Goal: Task Accomplishment & Management: Use online tool/utility

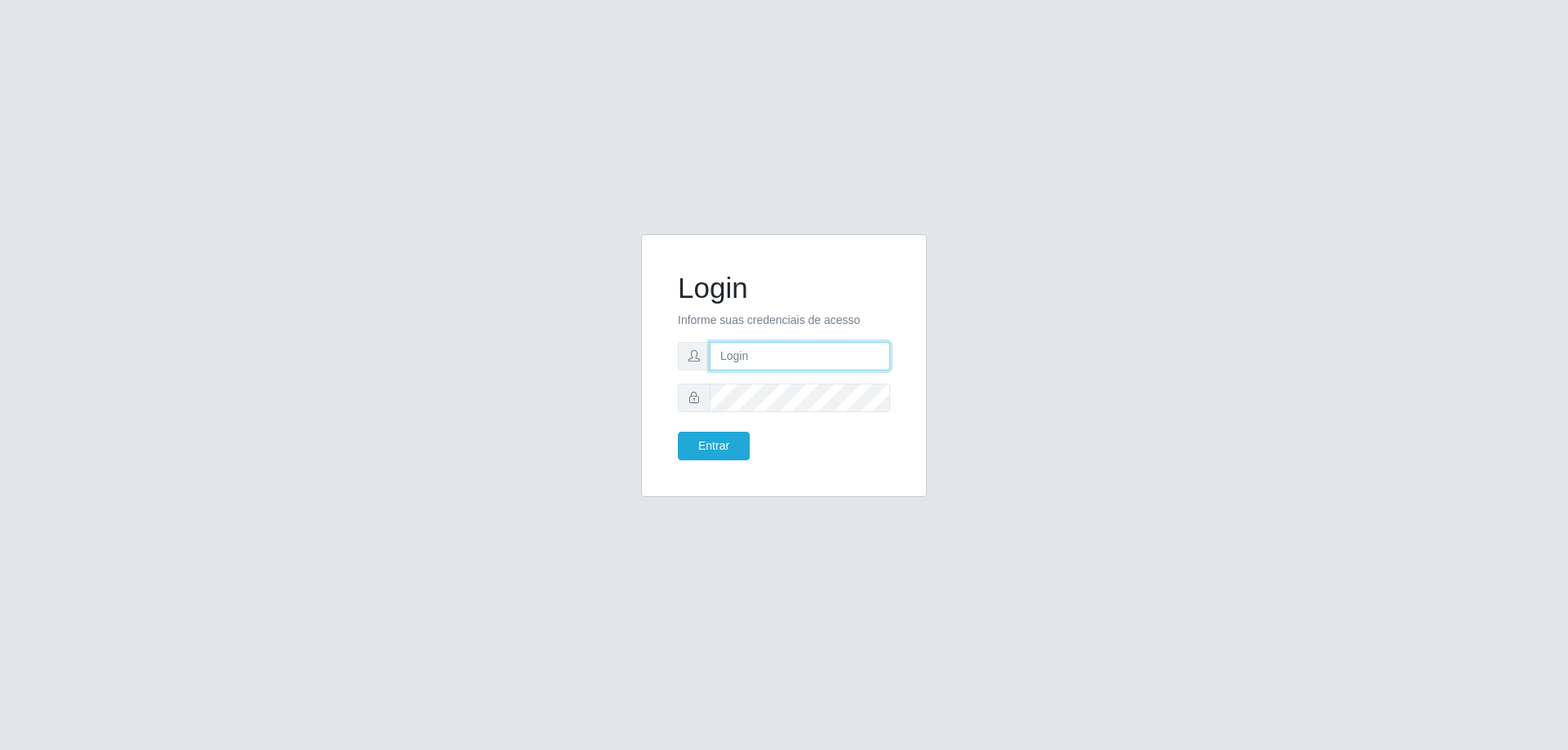
click at [785, 352] on input "text" at bounding box center [800, 356] width 180 height 29
type input "[EMAIL_ADDRESS][DOMAIN_NAME]"
click at [678, 431] on button "Entrar" at bounding box center [714, 445] width 72 height 29
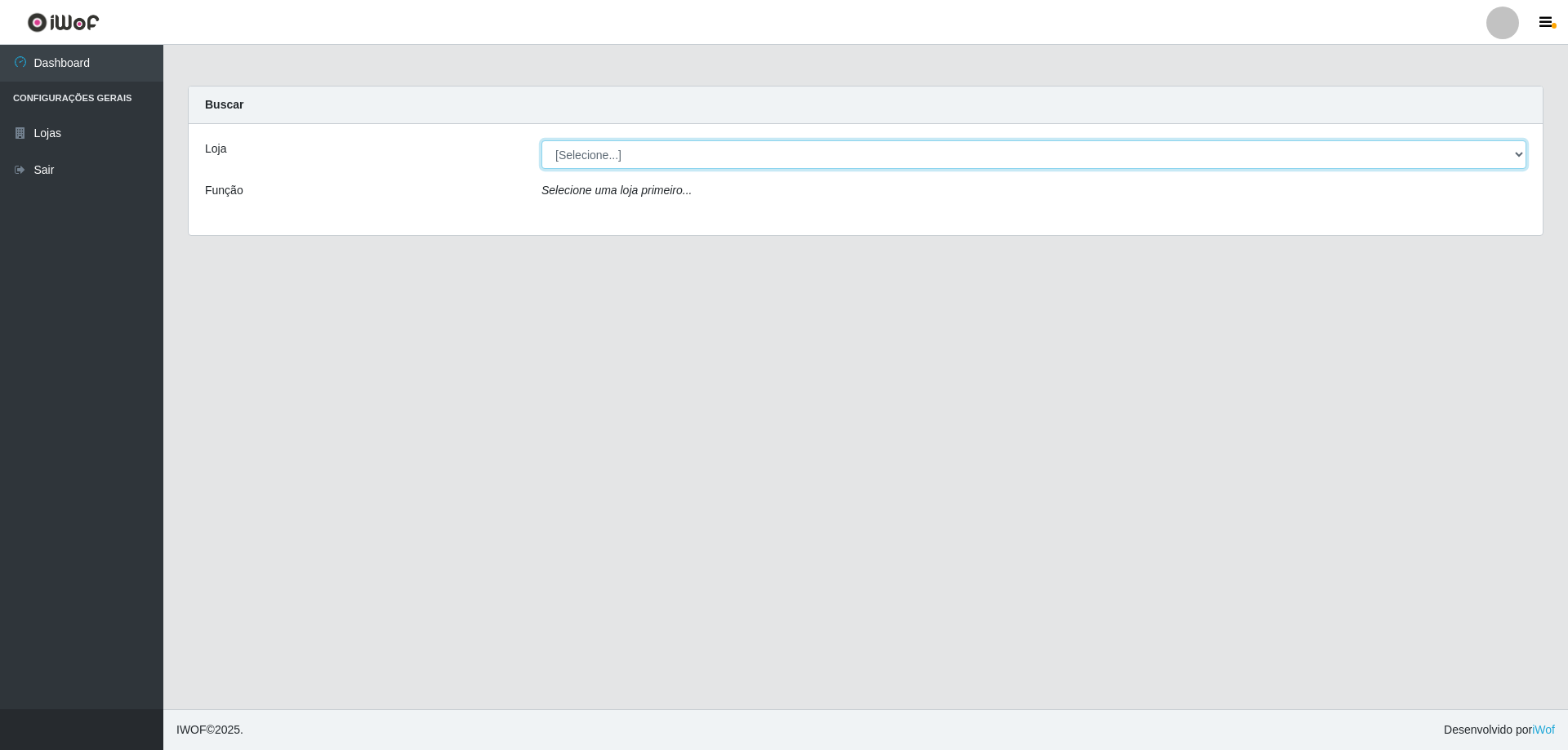
click at [686, 160] on select "[Selecione...] Extrabom - Loja 01 Centro de Distribuição" at bounding box center [1033, 154] width 985 height 29
select select "435"
click at [541, 141] on select "[Selecione...] Extrabom - Loja 01 Centro de Distribuição" at bounding box center [1033, 154] width 985 height 29
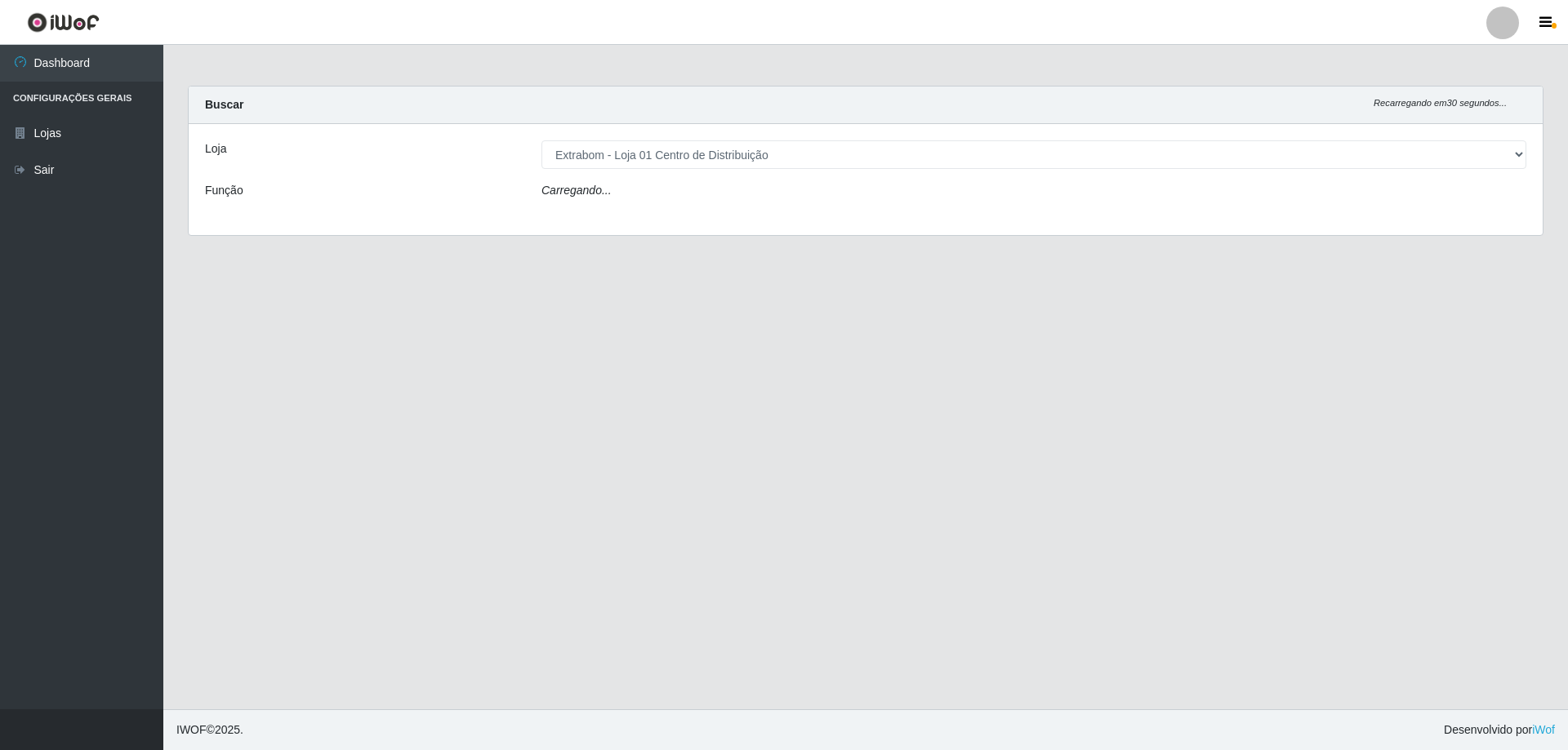
click at [670, 191] on div "Carregando..." at bounding box center [1032, 194] width 1009 height 24
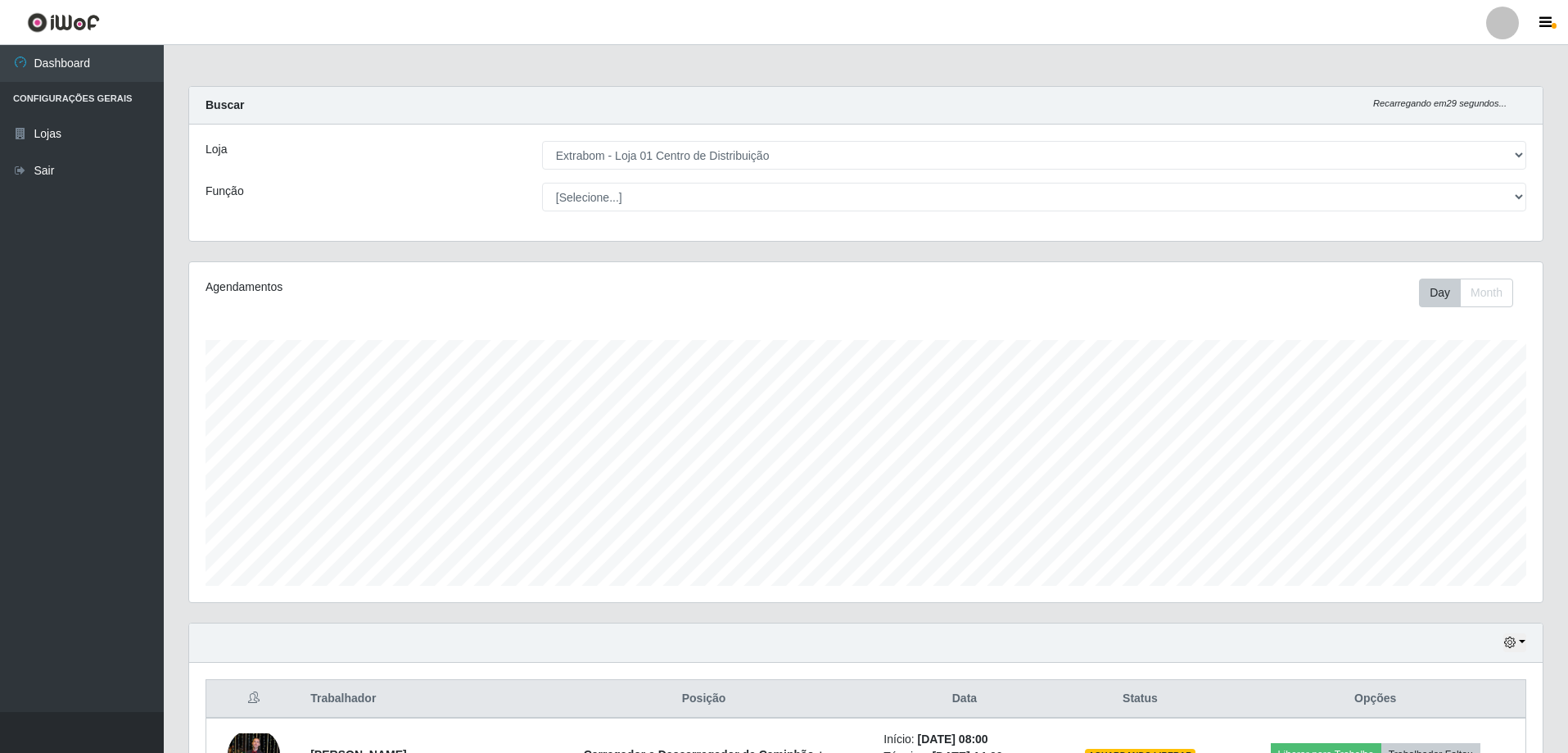
scroll to position [340, 1354]
click at [632, 195] on select "[Selecione...] Carregador e Descarregador de Caminhão Carregador e Descarregado…" at bounding box center [1034, 197] width 984 height 29
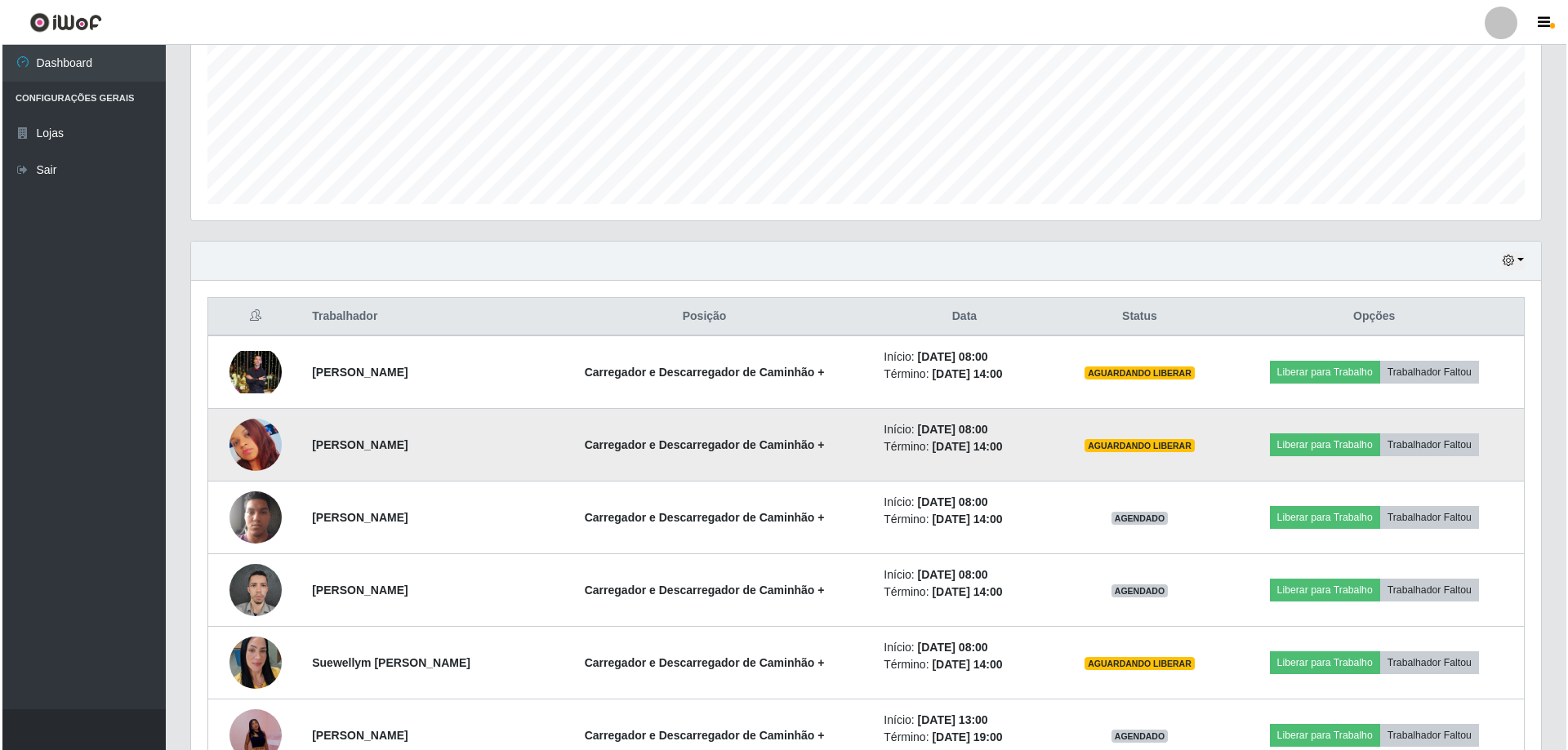
scroll to position [408, 0]
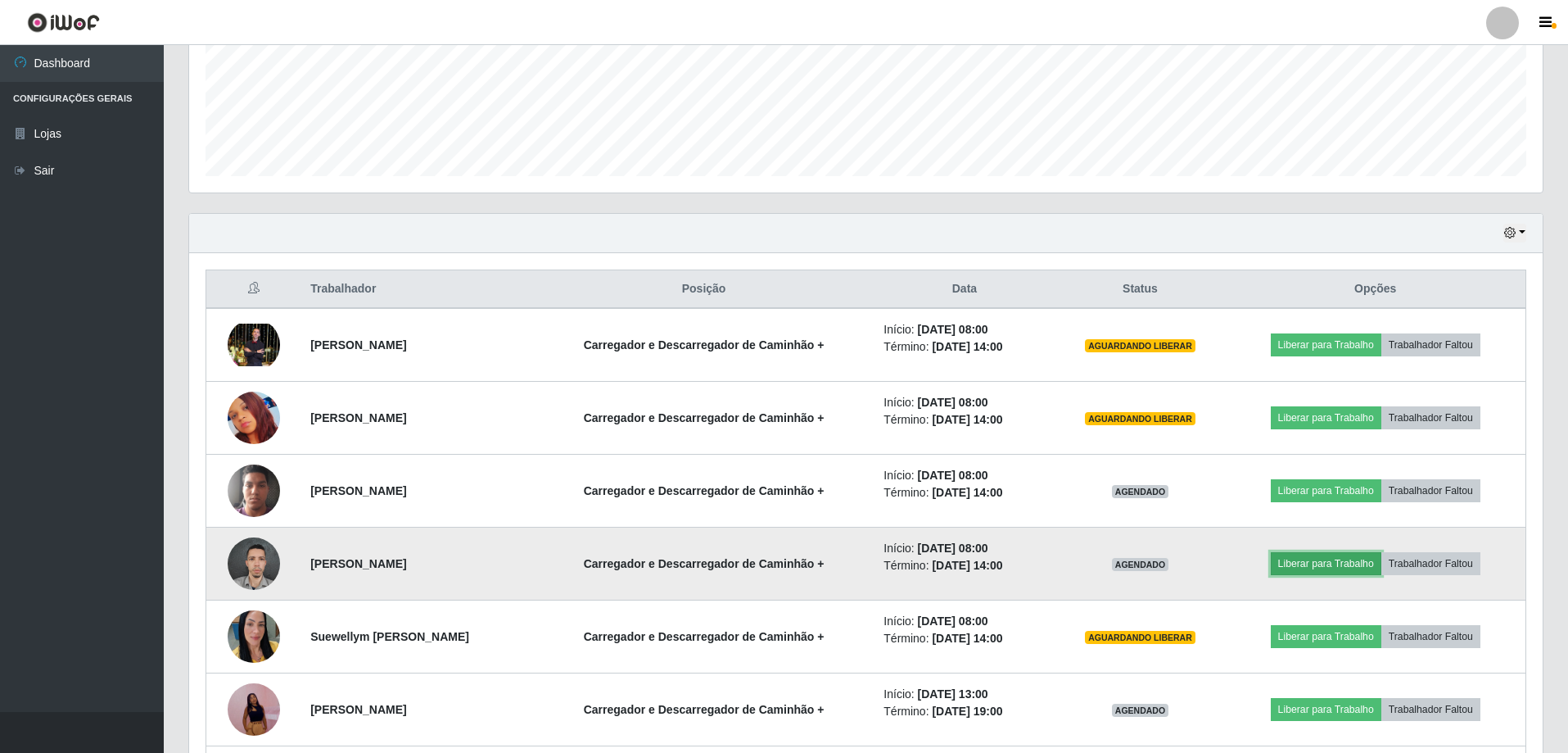
click at [1340, 560] on button "Liberar para Trabalho" at bounding box center [1326, 563] width 110 height 23
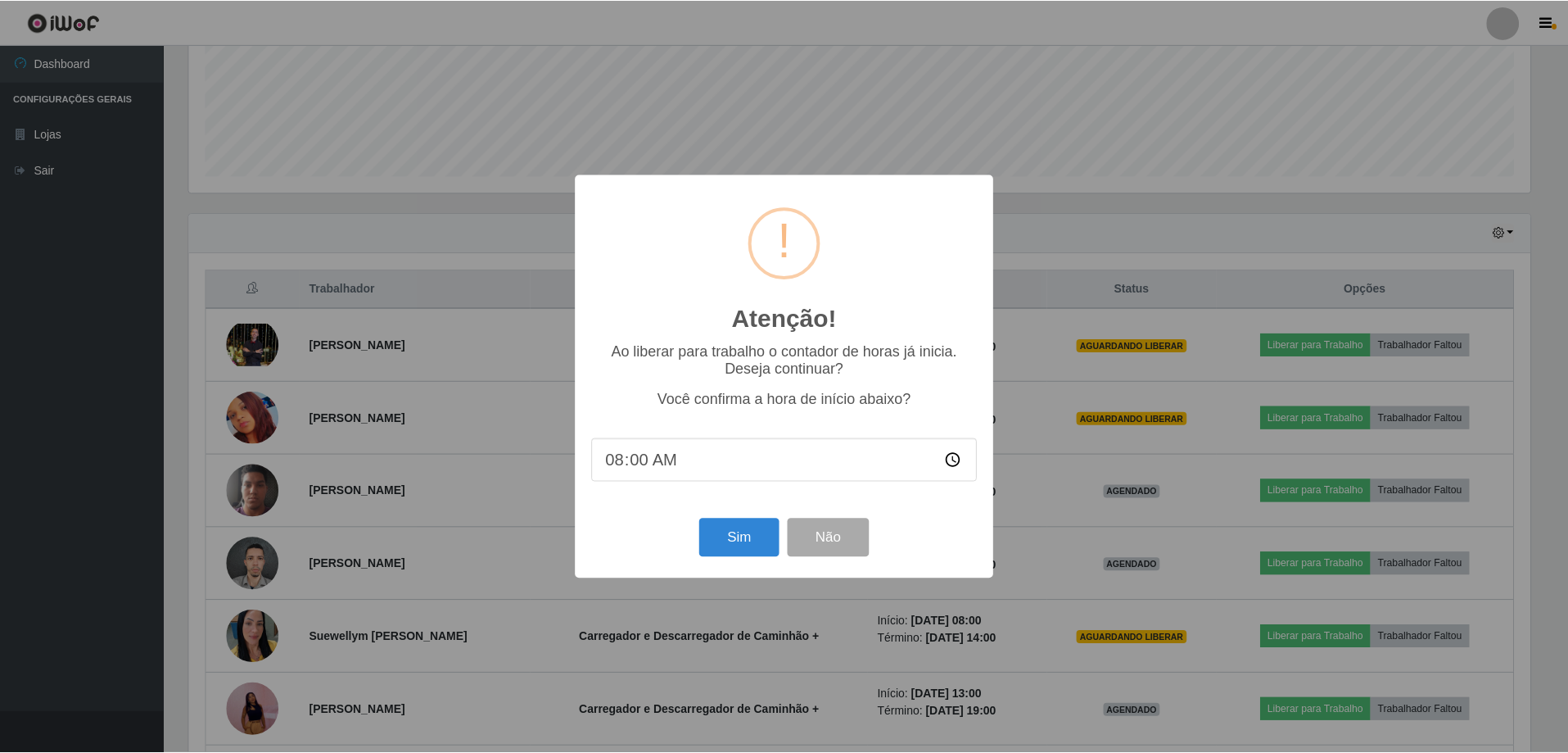
scroll to position [340, 1346]
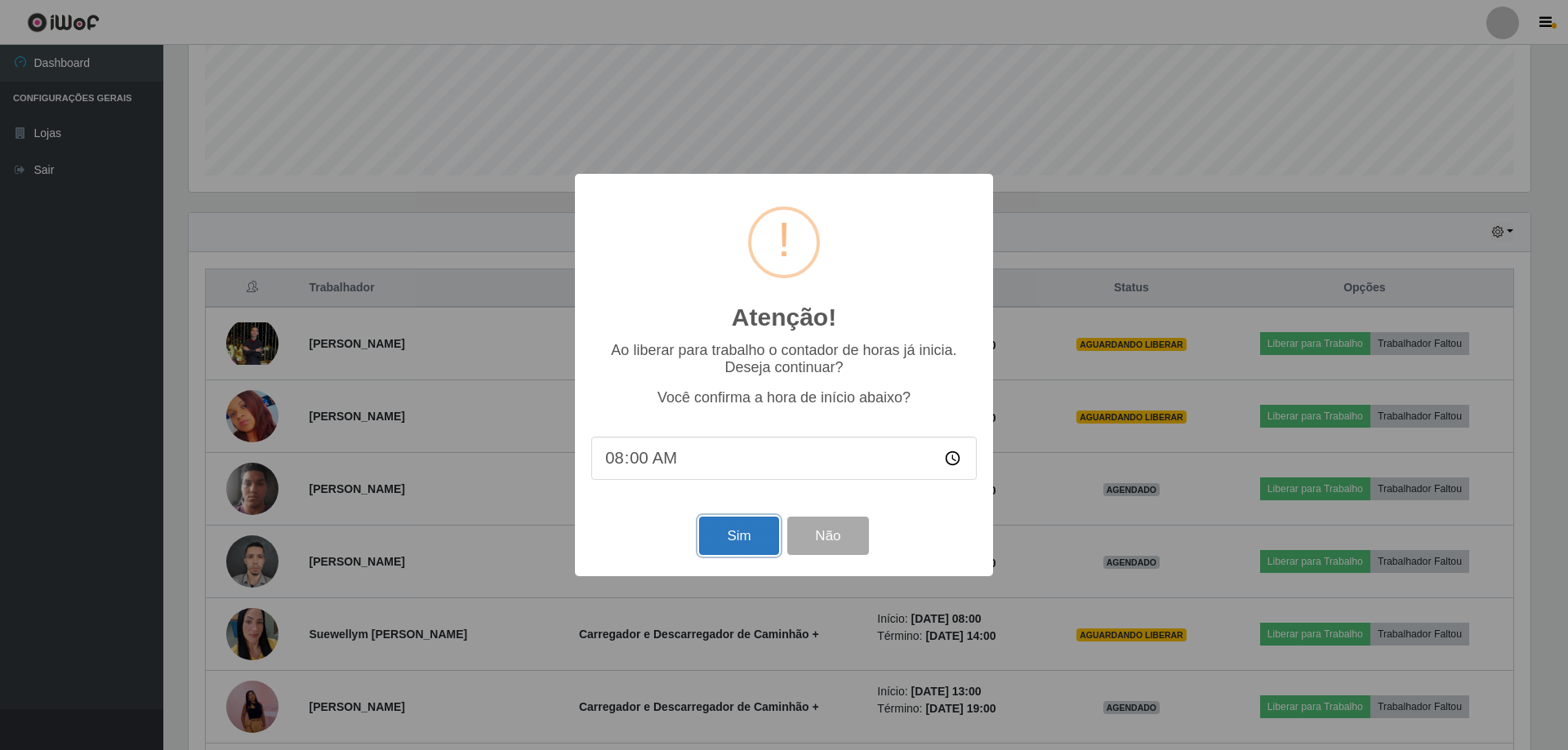
click at [740, 538] on button "Sim" at bounding box center [738, 535] width 79 height 39
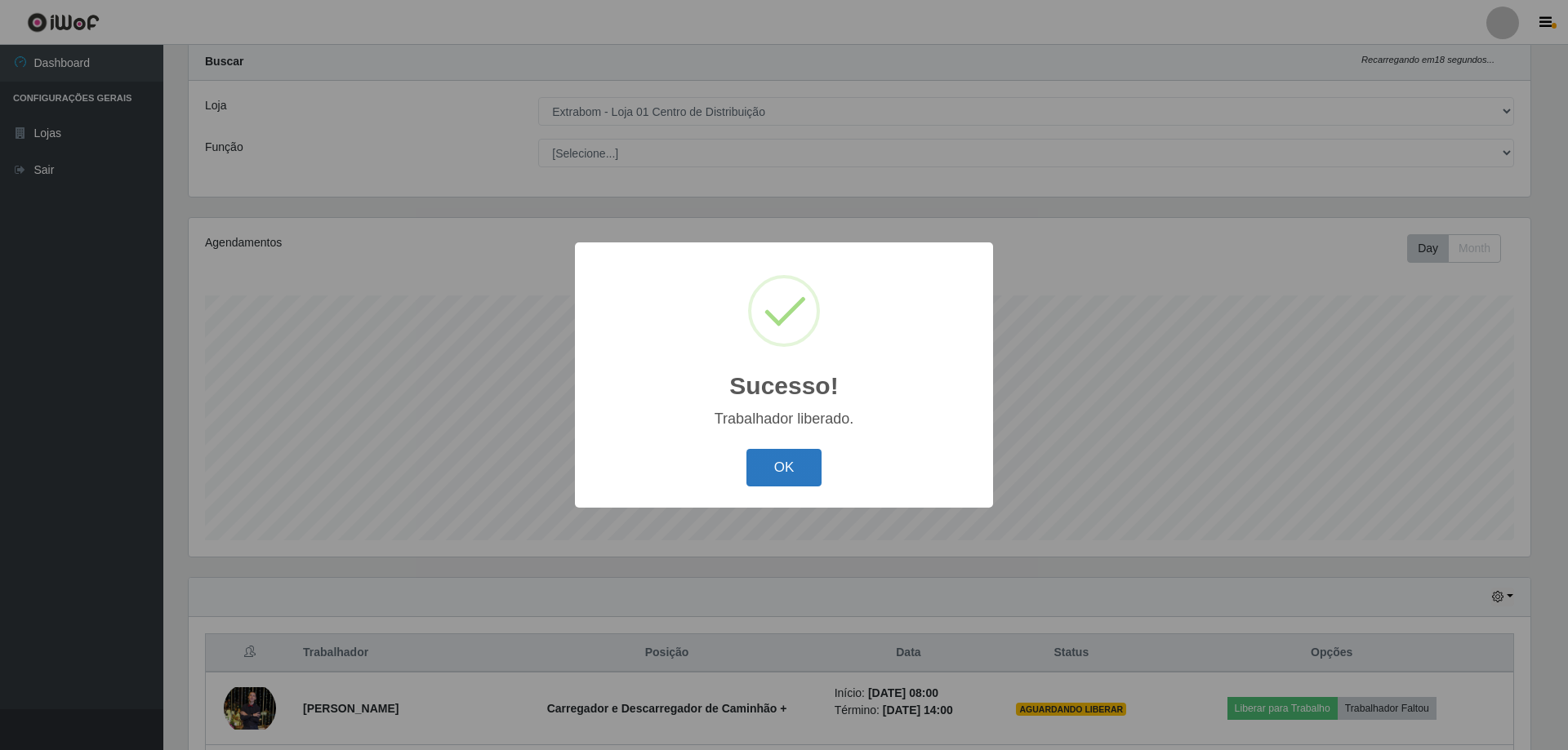
drag, startPoint x: 812, startPoint y: 473, endPoint x: 622, endPoint y: 531, distance: 198.7
click at [809, 473] on button "OK" at bounding box center [784, 468] width 76 height 39
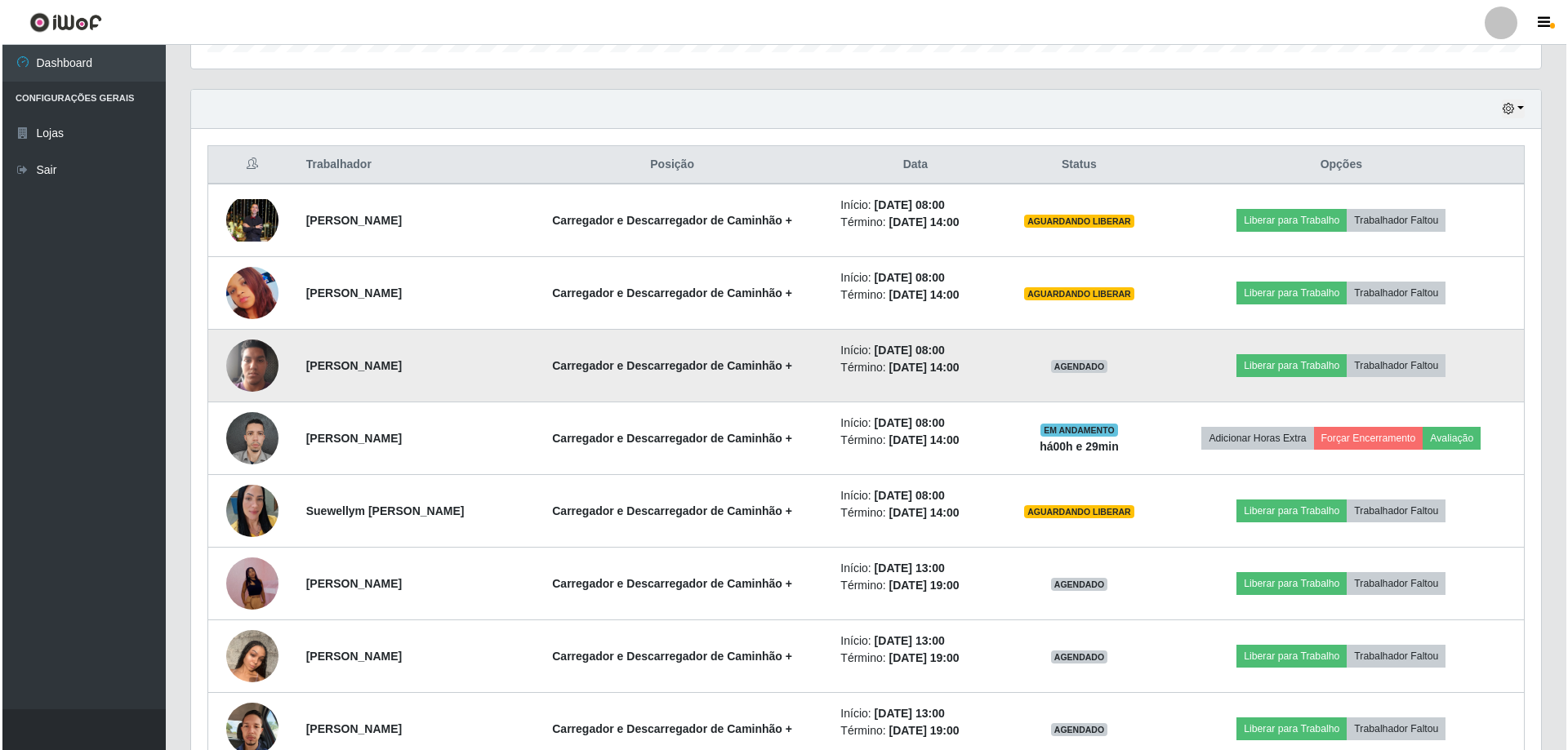
scroll to position [533, 0]
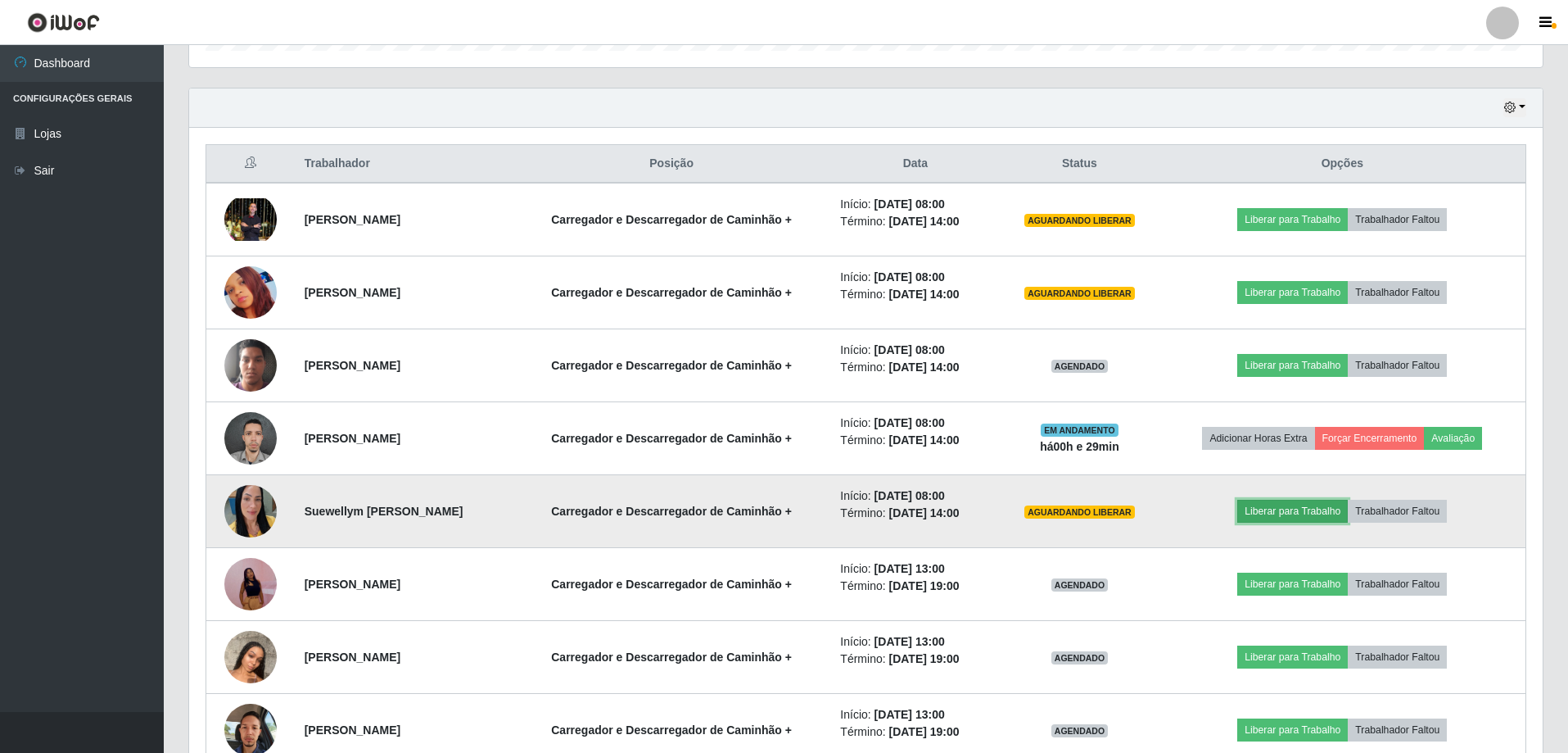
click at [1280, 511] on button "Liberar para Trabalho" at bounding box center [1292, 511] width 110 height 23
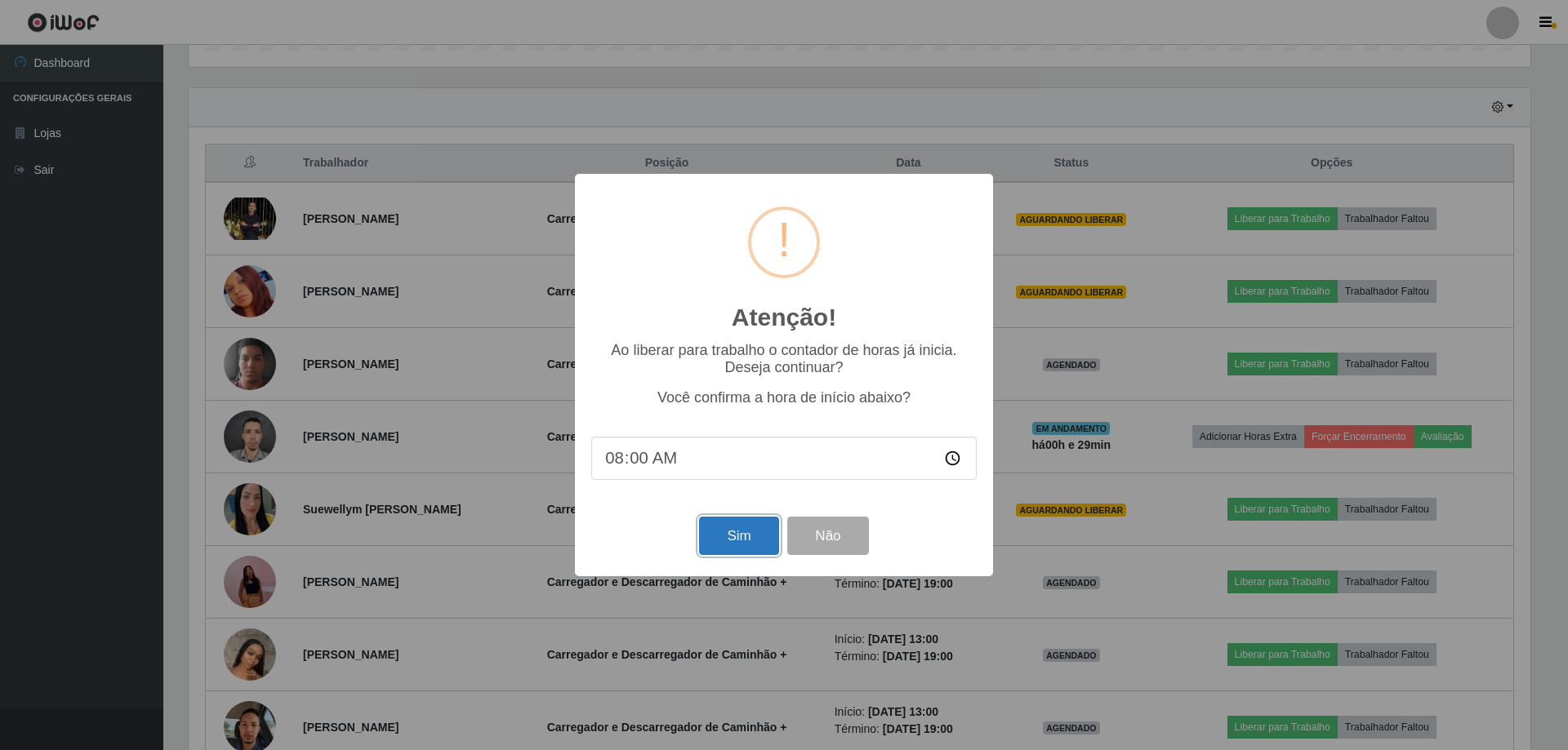
click at [746, 547] on button "Sim" at bounding box center [738, 535] width 79 height 39
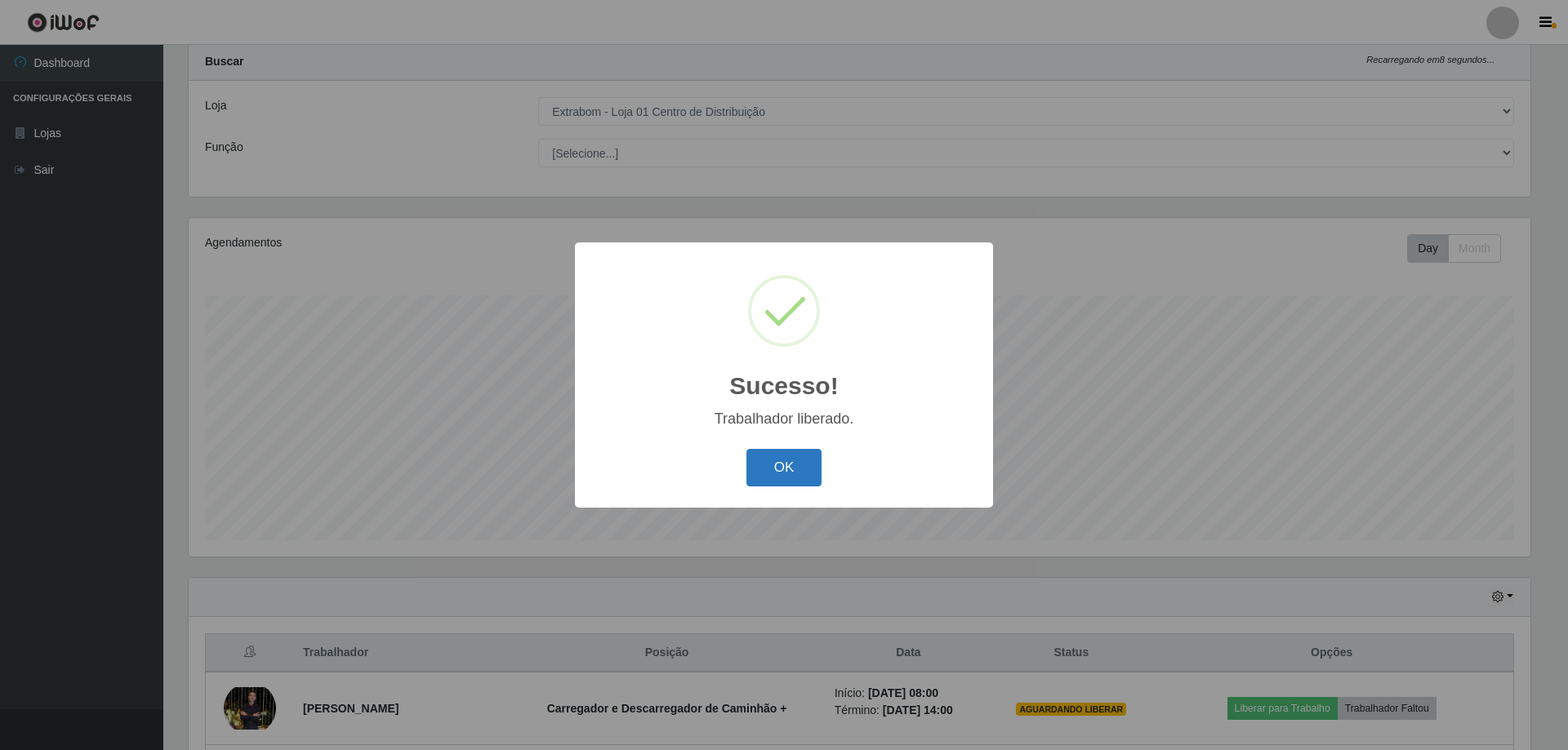
click at [776, 467] on button "OK" at bounding box center [784, 468] width 76 height 39
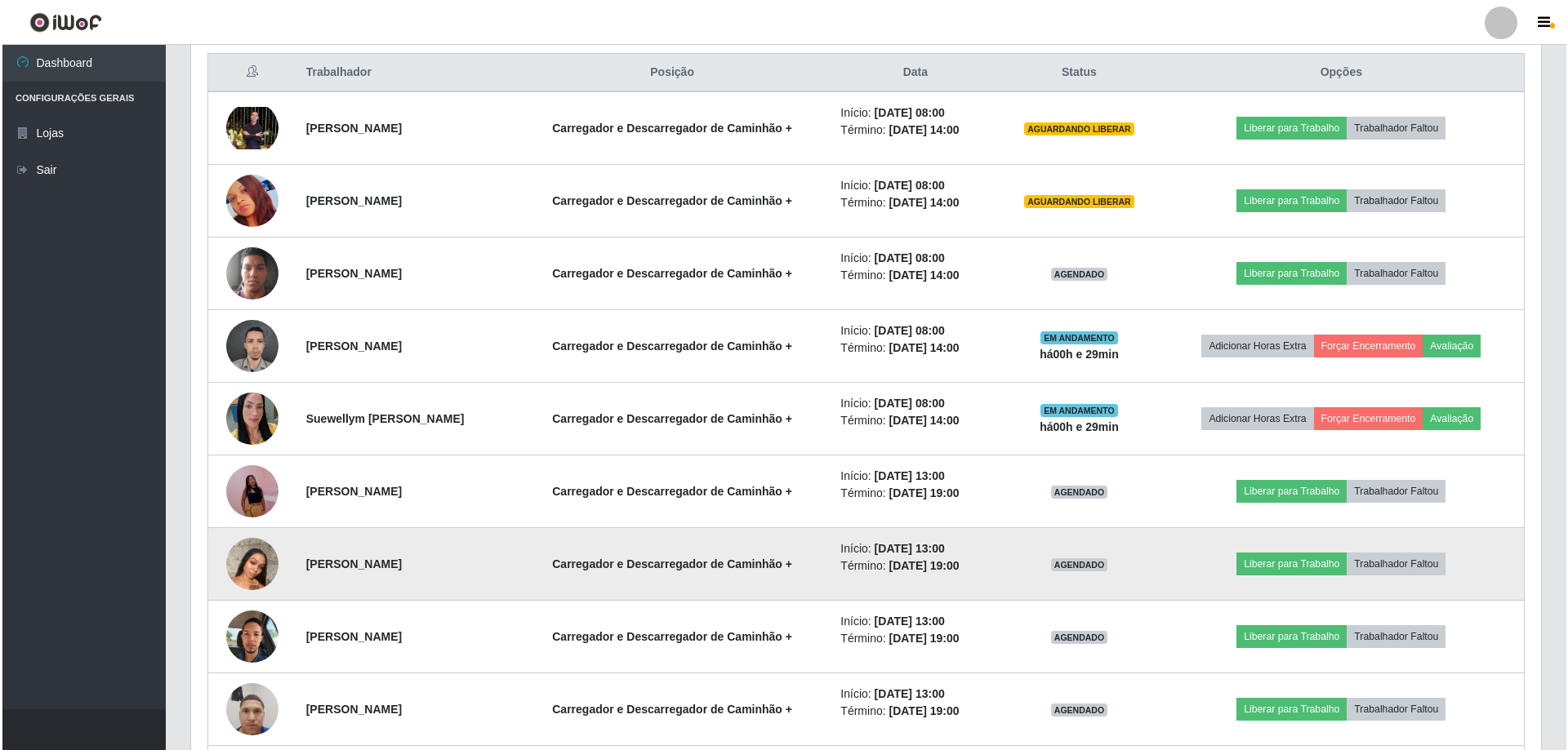
scroll to position [451, 0]
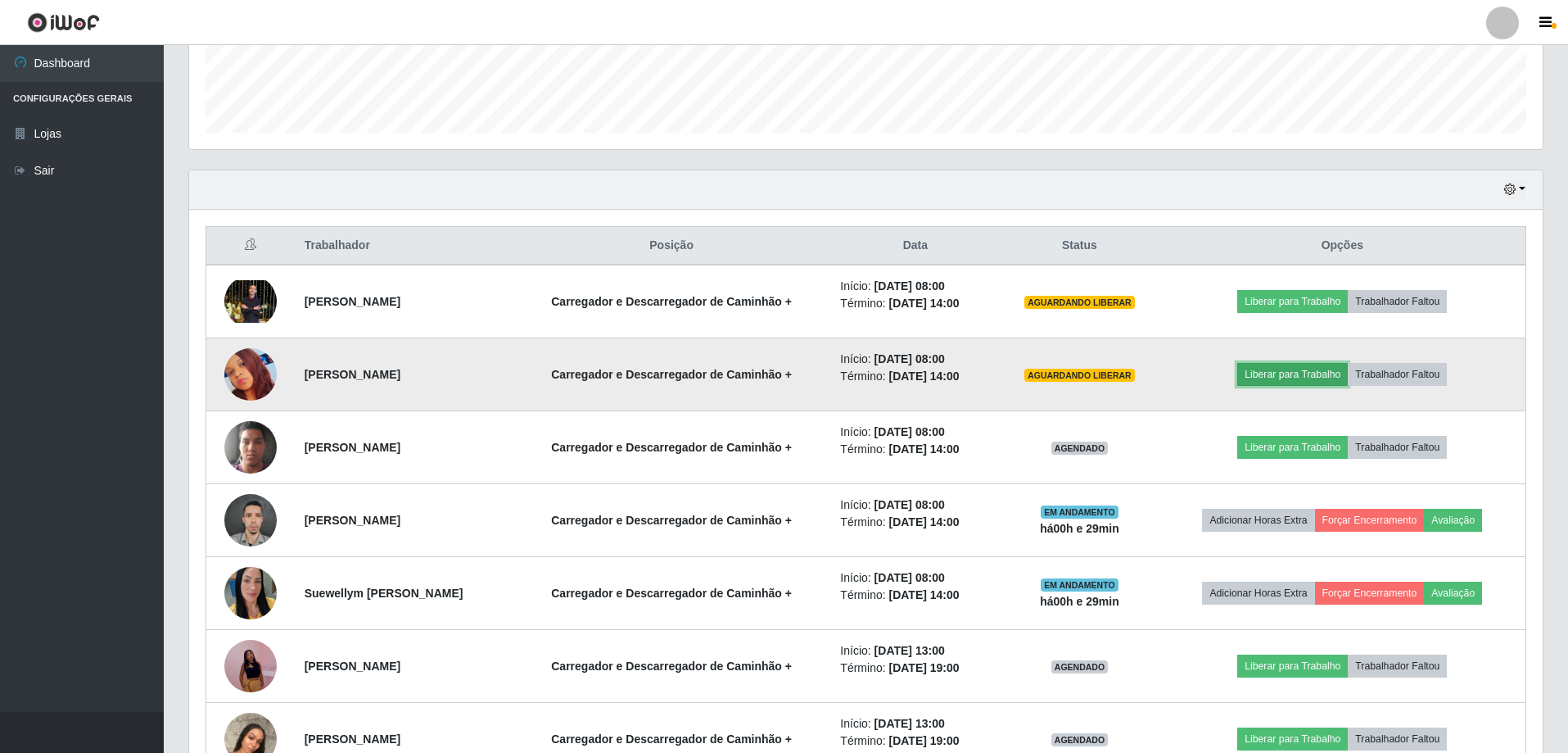
click at [1305, 371] on button "Liberar para Trabalho" at bounding box center [1292, 374] width 110 height 23
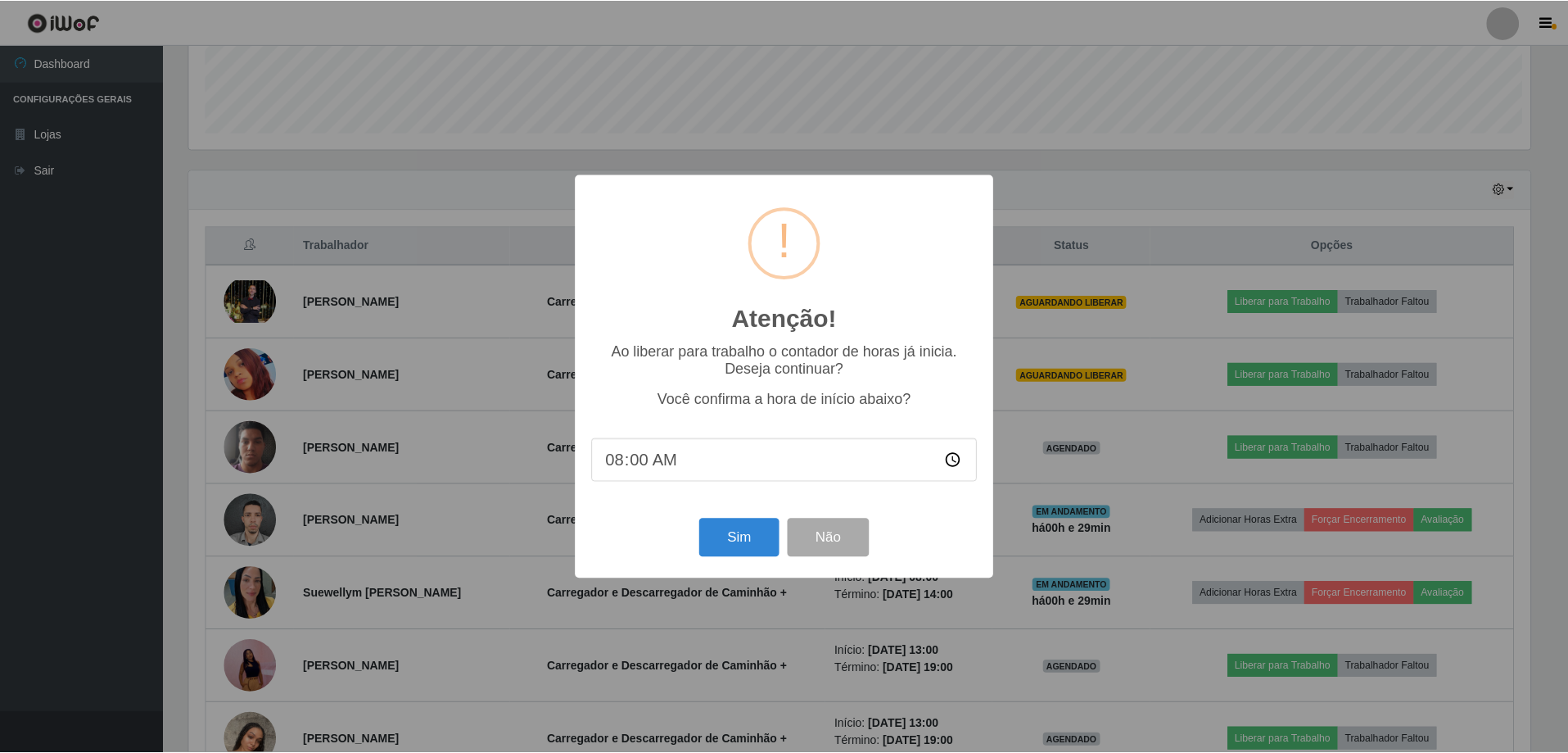
scroll to position [340, 1346]
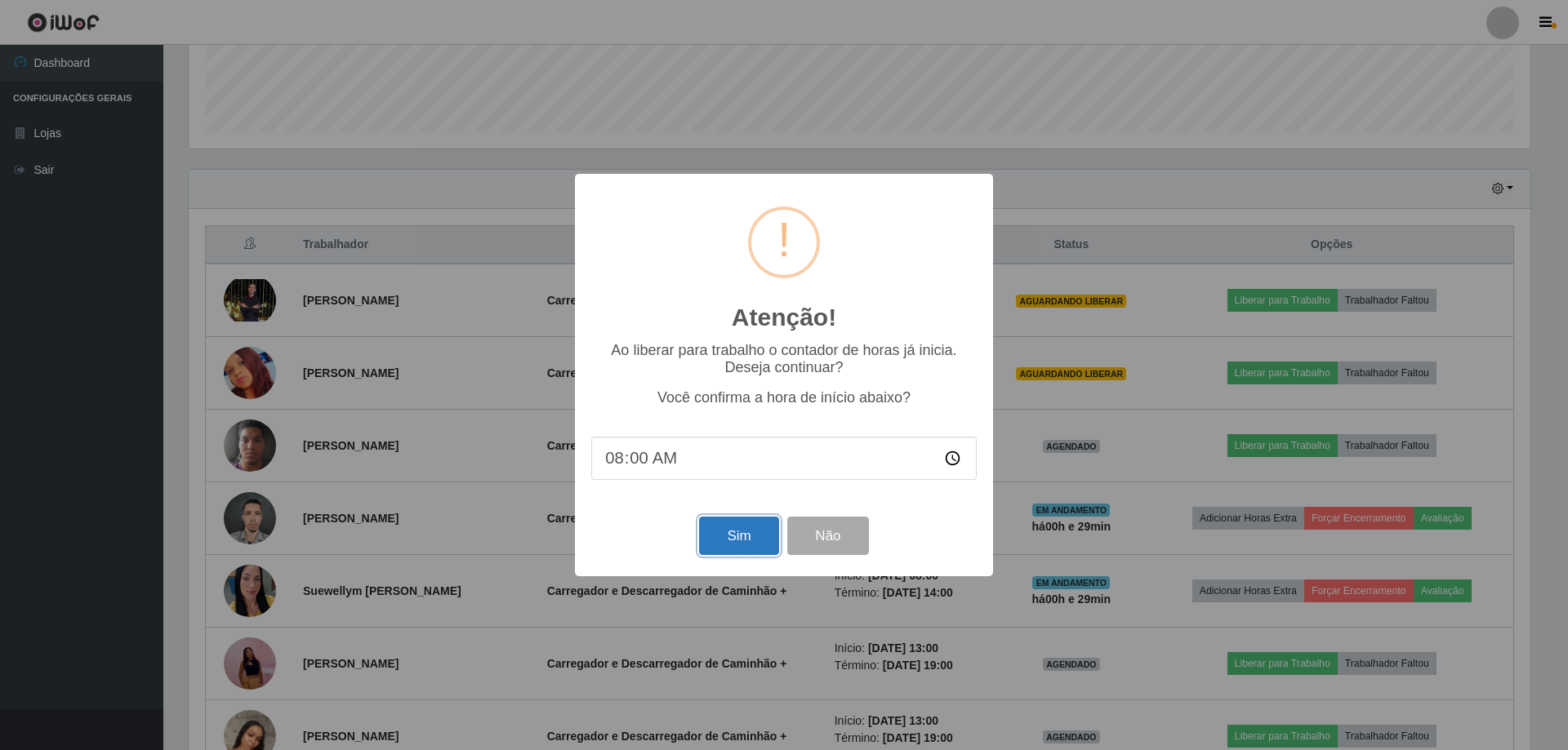
click at [733, 537] on button "Sim" at bounding box center [738, 535] width 79 height 39
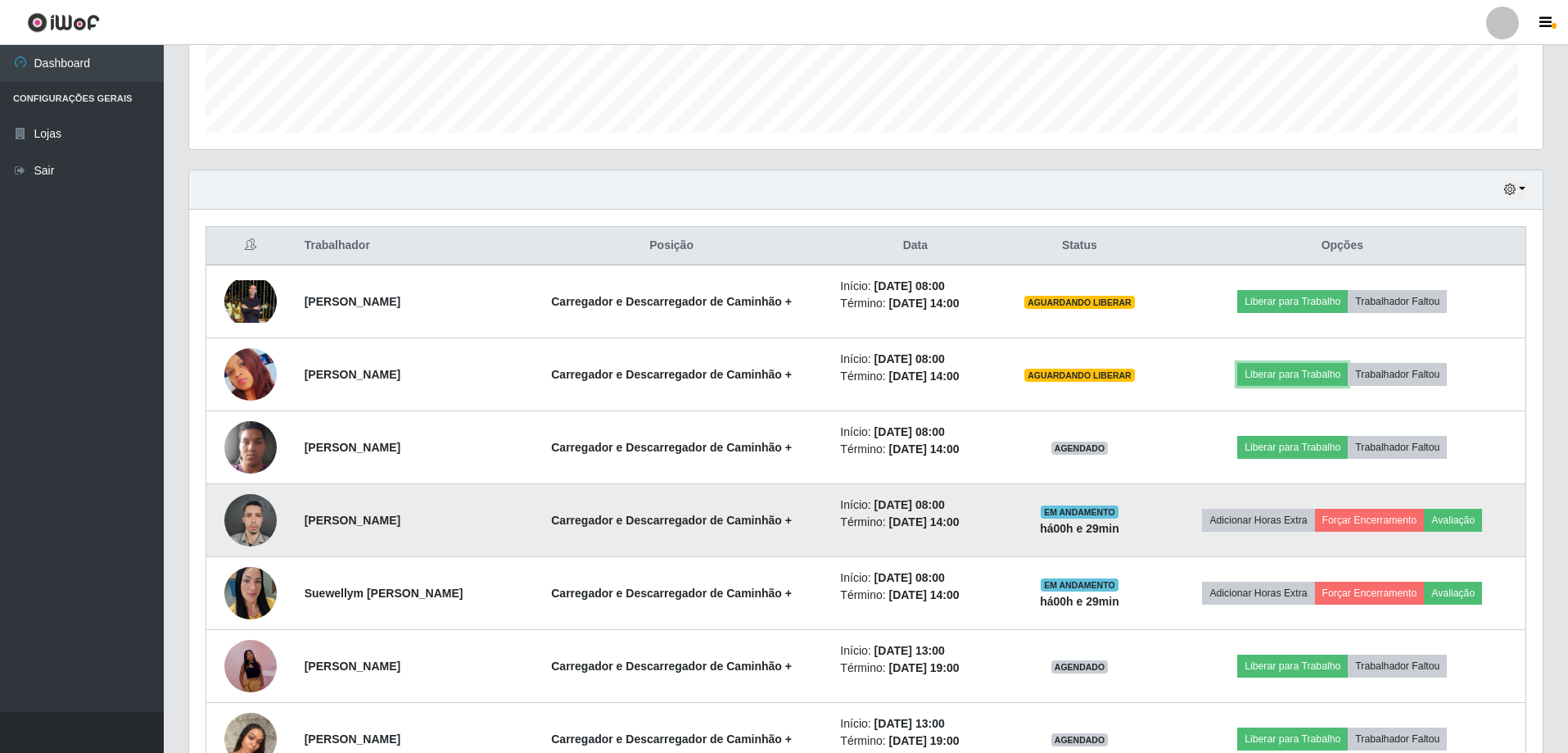
scroll to position [0, 0]
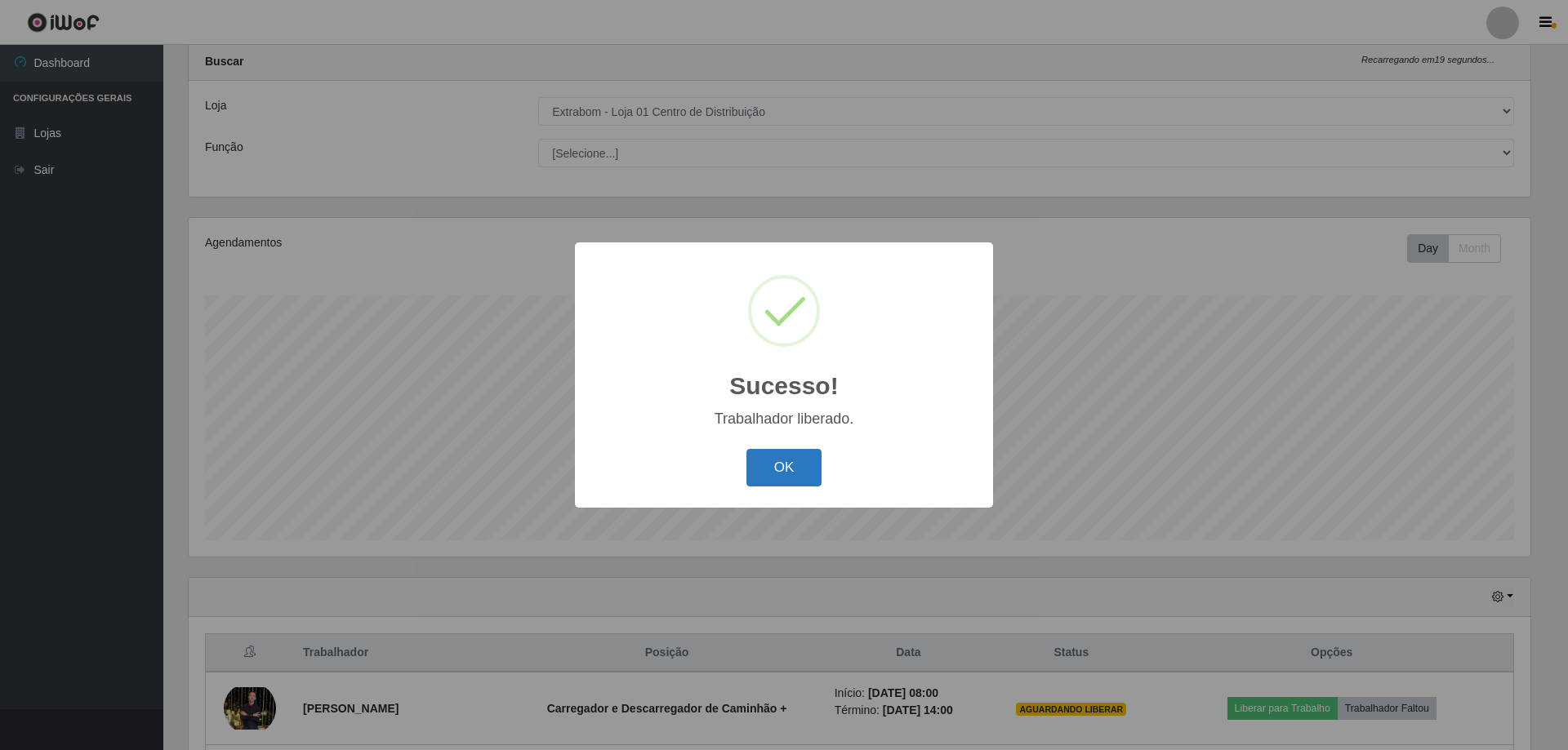
click at [795, 460] on button "OK" at bounding box center [784, 468] width 76 height 39
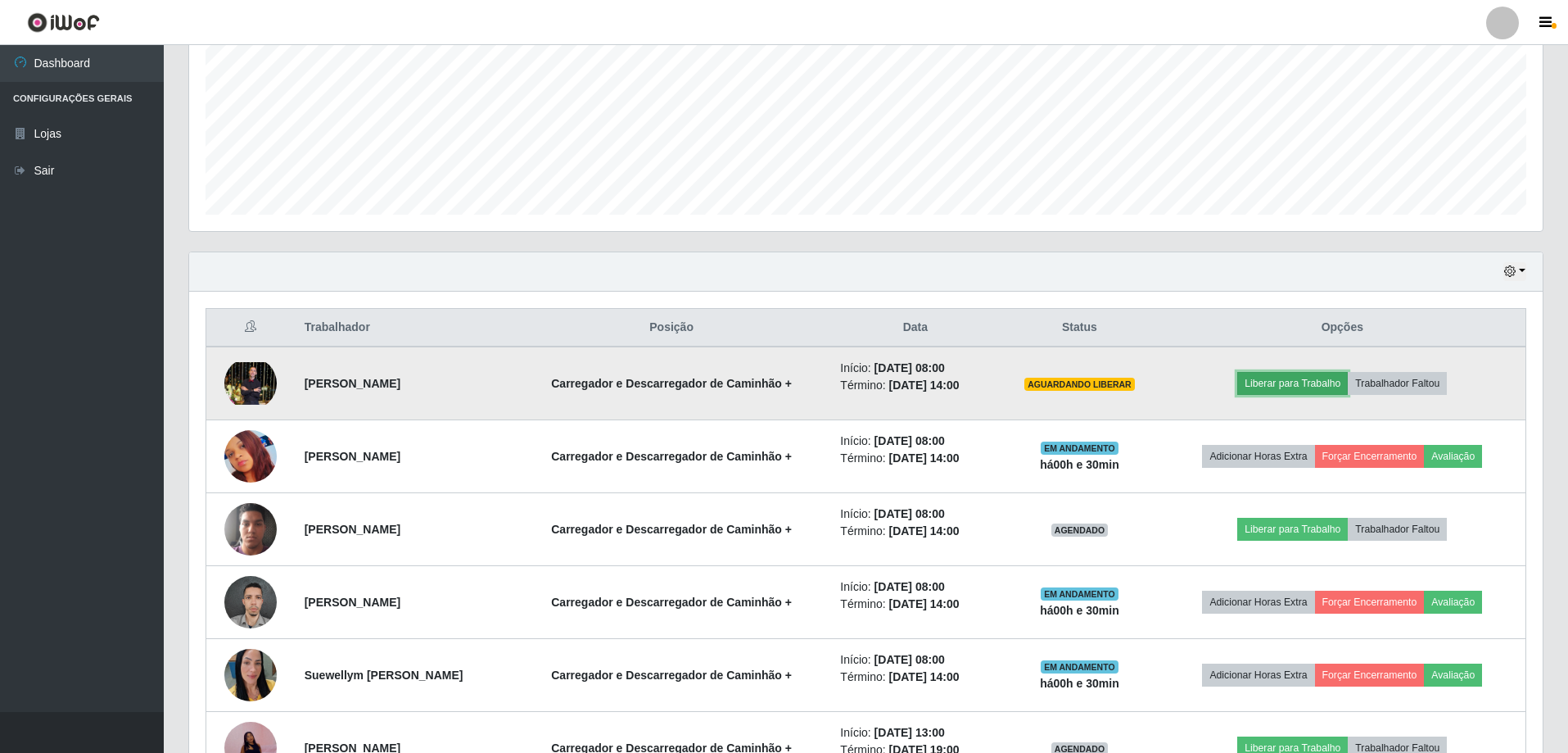
click at [1308, 385] on button "Liberar para Trabalho" at bounding box center [1292, 382] width 110 height 23
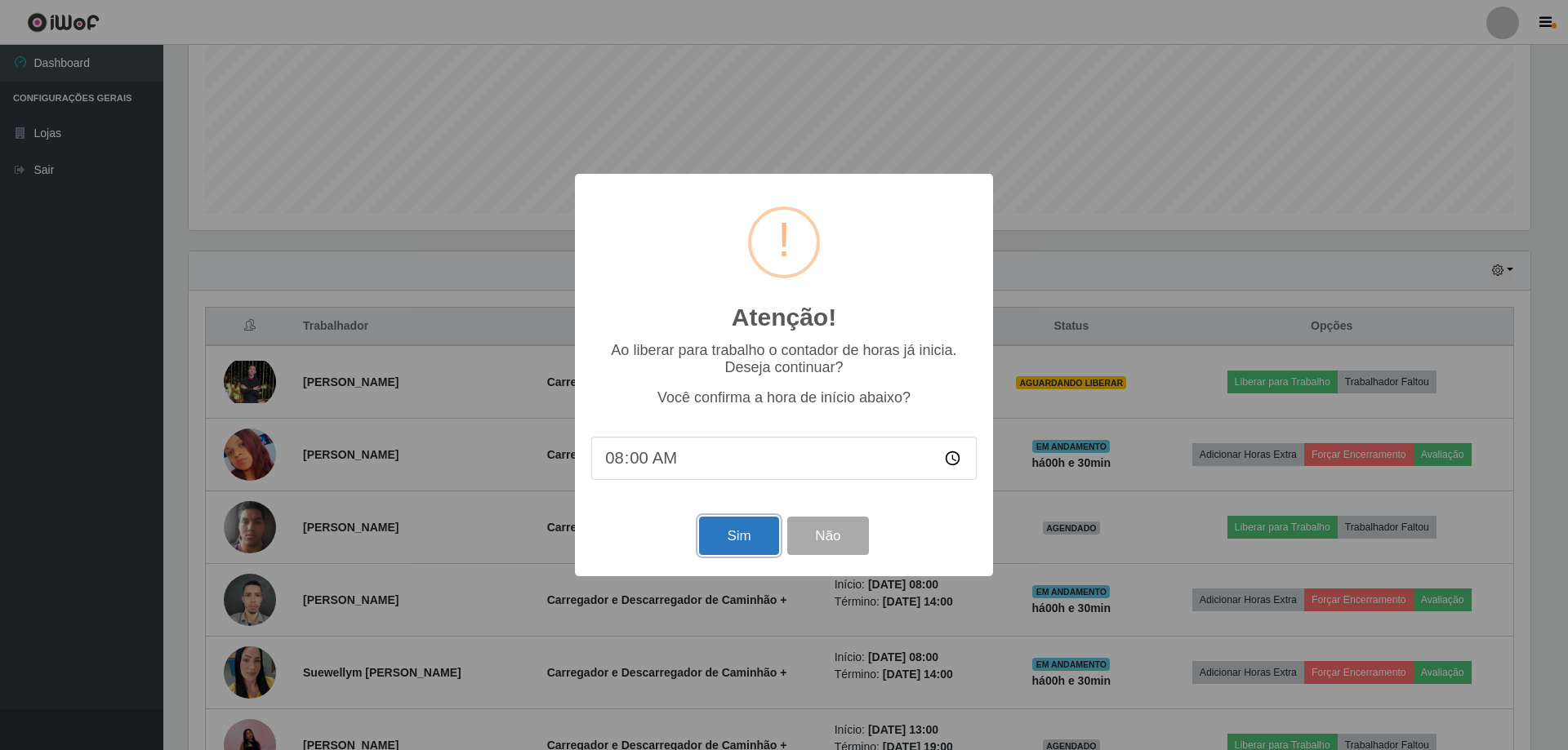
click at [728, 541] on button "Sim" at bounding box center [738, 535] width 79 height 39
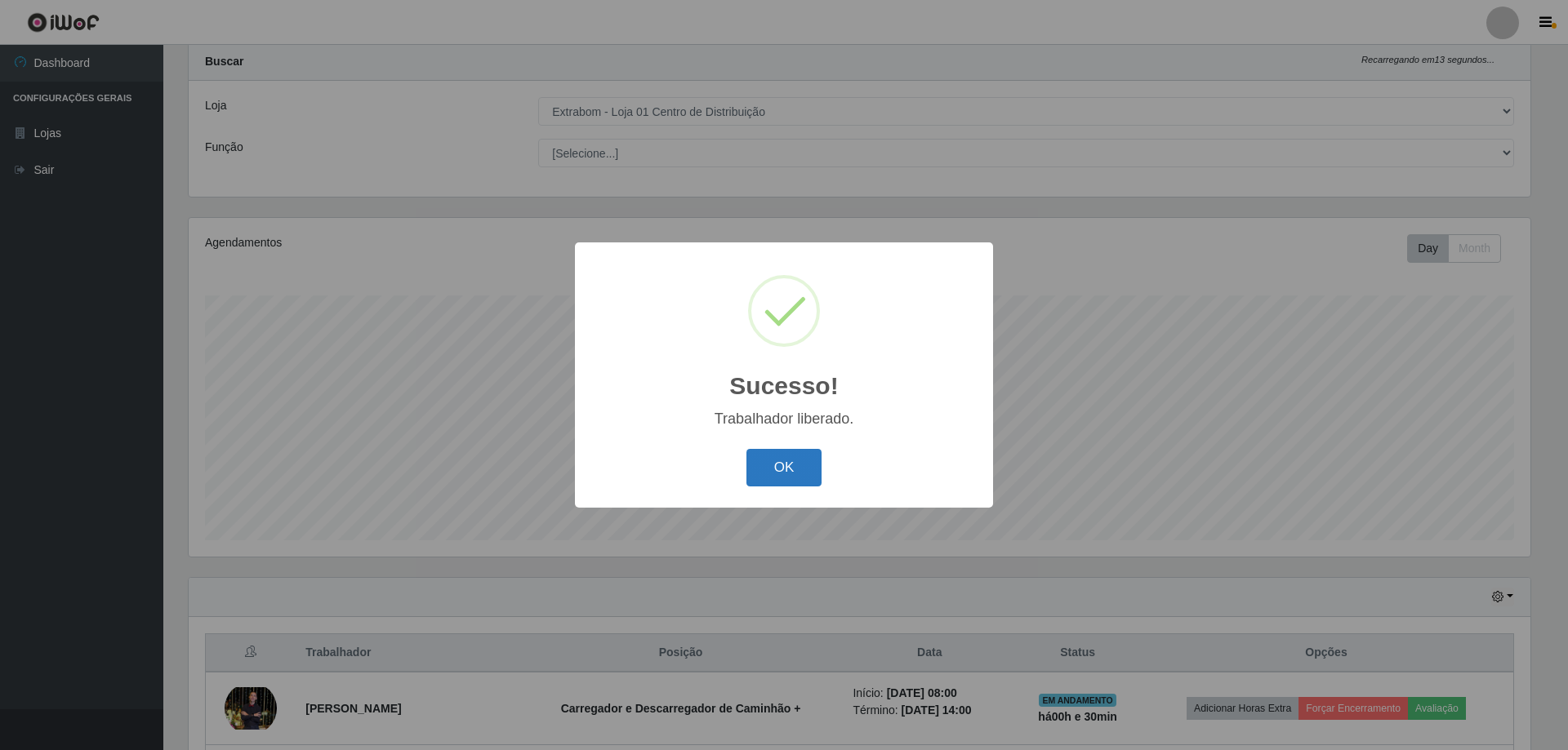
drag, startPoint x: 781, startPoint y: 449, endPoint x: 780, endPoint y: 459, distance: 10.0
click at [781, 454] on button "OK" at bounding box center [784, 468] width 76 height 39
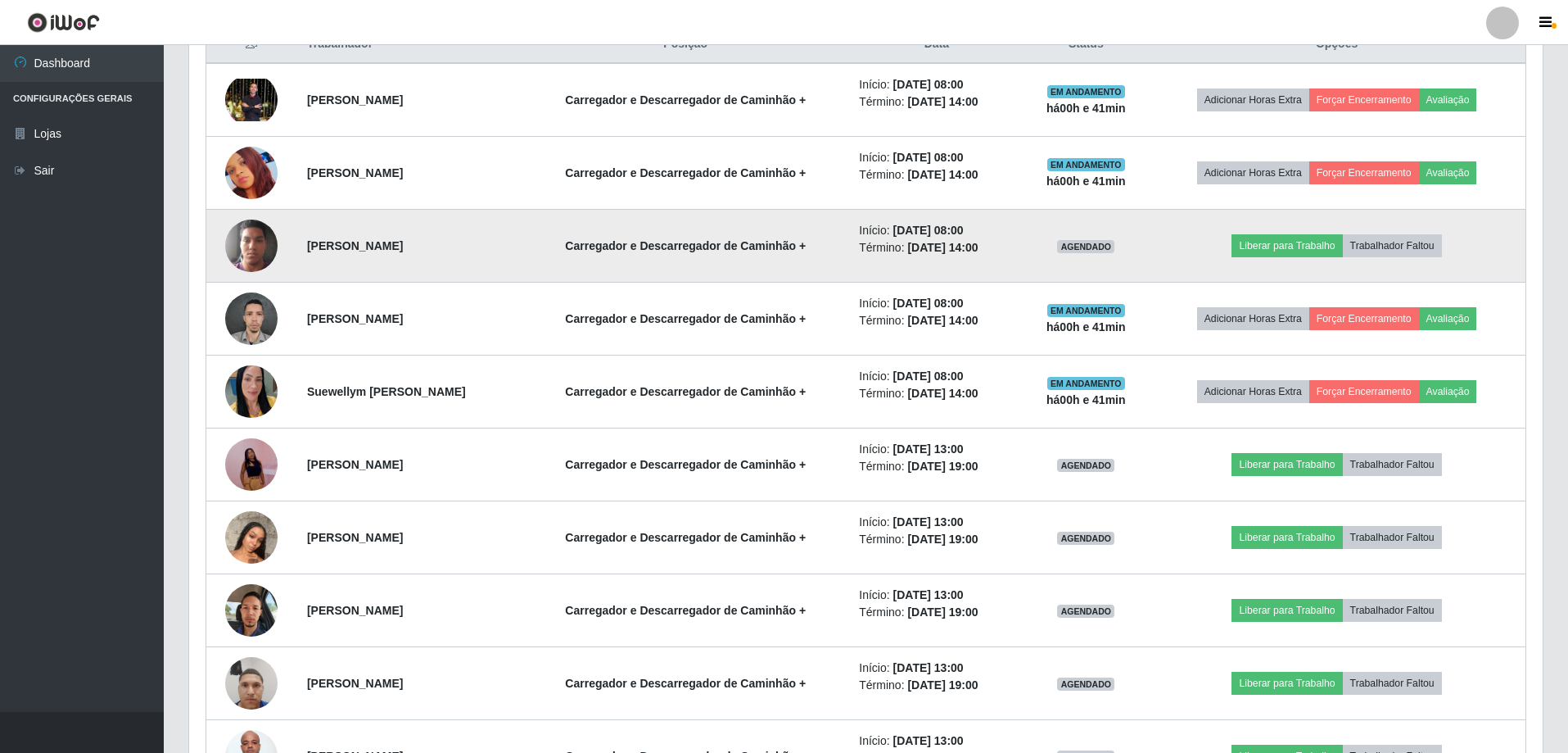
scroll to position [690, 0]
